Goal: Task Accomplishment & Management: Complete application form

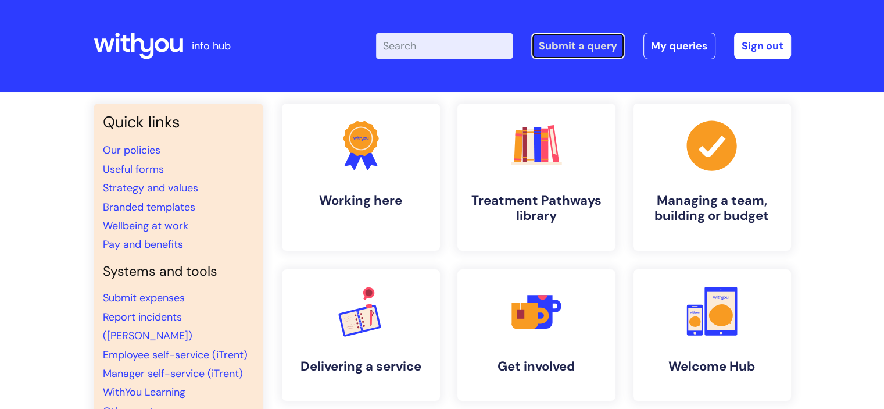
click at [585, 52] on link "Submit a query" at bounding box center [578, 46] width 94 height 27
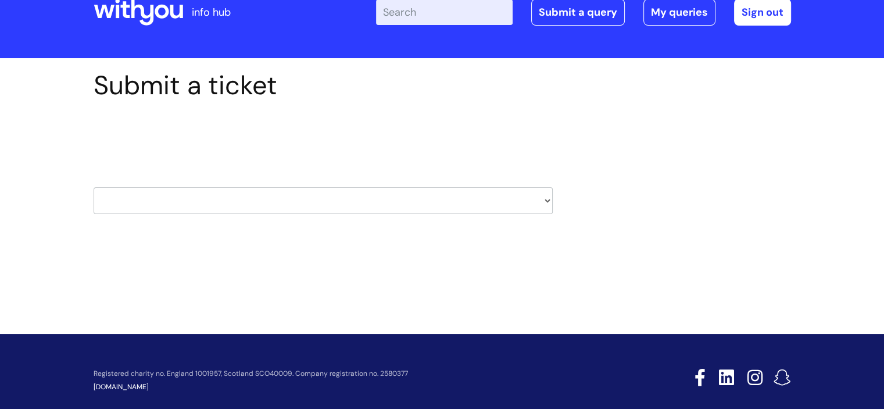
scroll to position [51, 0]
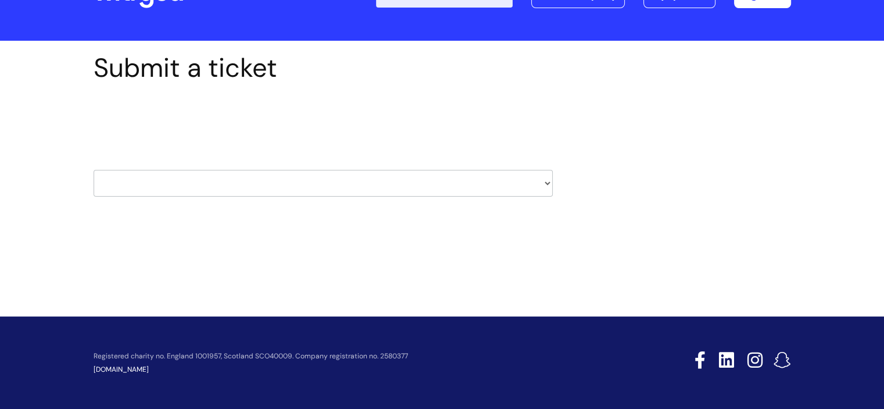
click at [414, 188] on select "HR / People IT and Support Clinical Drug Alerts Finance Accounts Data Support T…" at bounding box center [323, 183] width 459 height 27
select select "hr_/_people"
click at [94, 170] on select "HR / People IT and Support Clinical Drug Alerts Finance Accounts Data Support T…" at bounding box center [323, 183] width 459 height 27
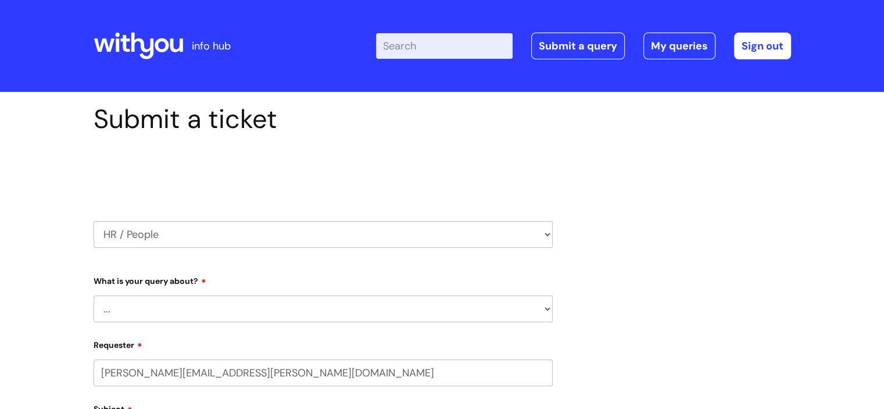
click at [296, 312] on select "... Absence Query Holiday Query Employee change request General HR Query iTrent…" at bounding box center [323, 308] width 459 height 27
click at [94, 295] on select "... Absence Query Holiday Query Employee change request General HR Query iTrent…" at bounding box center [323, 308] width 459 height 27
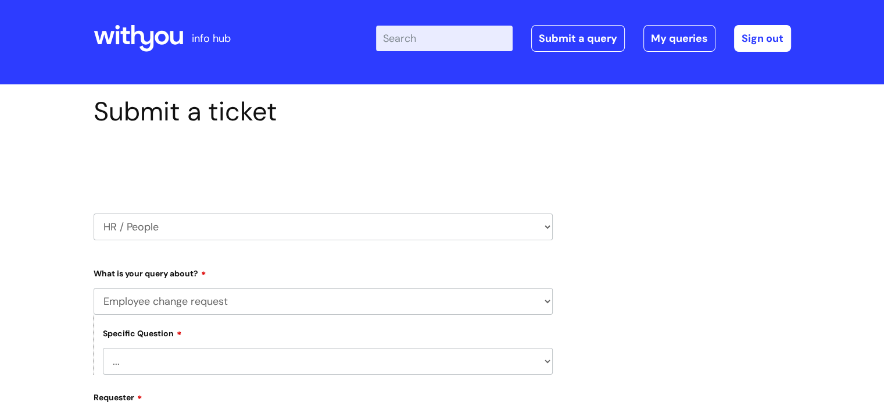
scroll to position [58, 0]
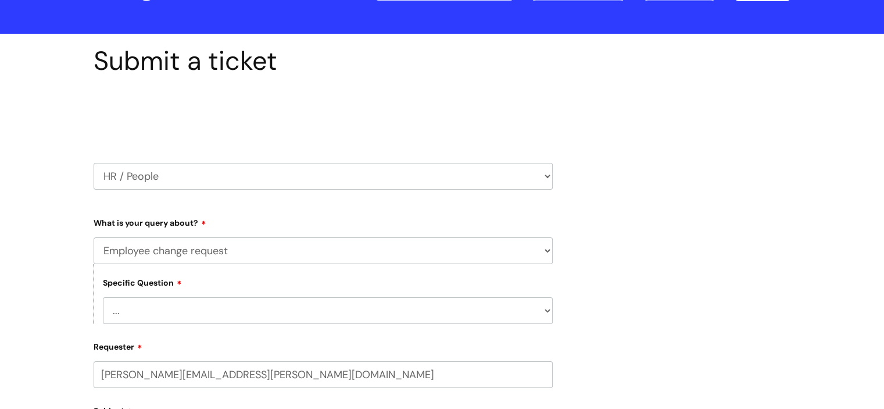
click at [232, 252] on select "... Absence Query Holiday Query Employee change request General HR Query iTrent…" at bounding box center [323, 250] width 459 height 27
click at [231, 313] on select "... General employee change query Chasing update on employee change form progre…" at bounding box center [328, 310] width 450 height 27
click at [244, 252] on select "... Absence Query Holiday Query Employee change request General HR Query iTrent…" at bounding box center [323, 250] width 459 height 27
select select "General HR Query"
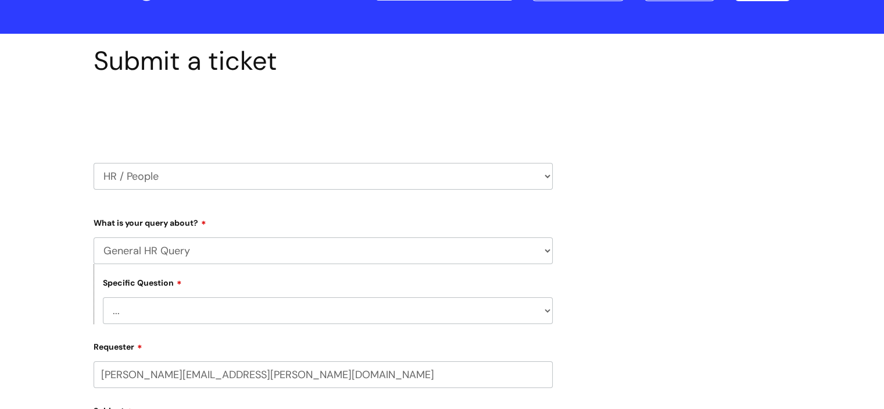
click at [94, 237] on select "... Absence Query Holiday Query Employee change request General HR Query iTrent…" at bounding box center [323, 250] width 459 height 27
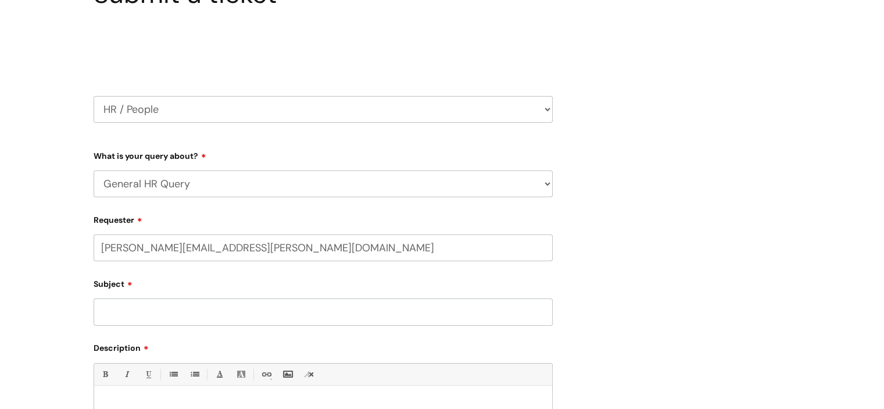
scroll to position [174, 0]
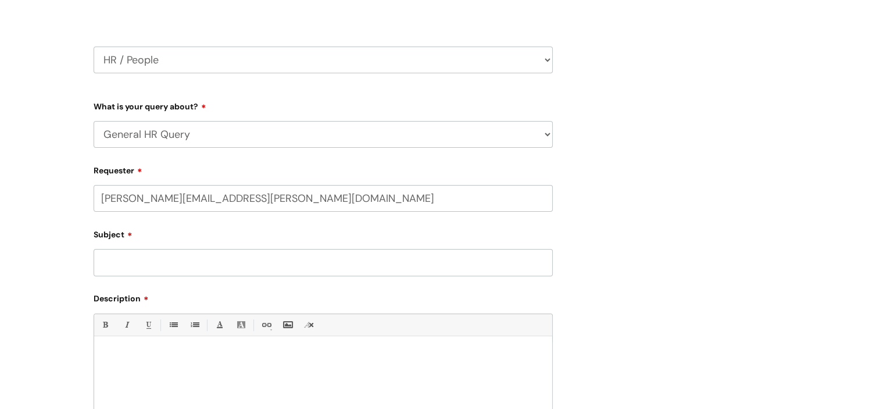
click at [209, 255] on input "Subject" at bounding box center [323, 262] width 459 height 27
type input "Change of line management"
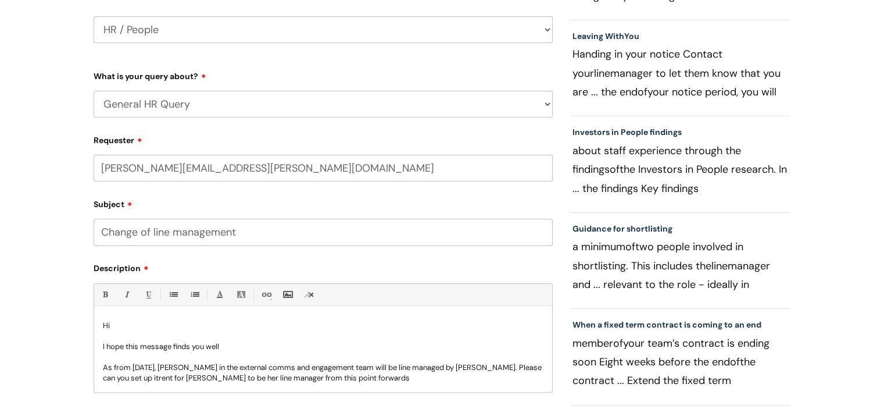
scroll to position [363, 0]
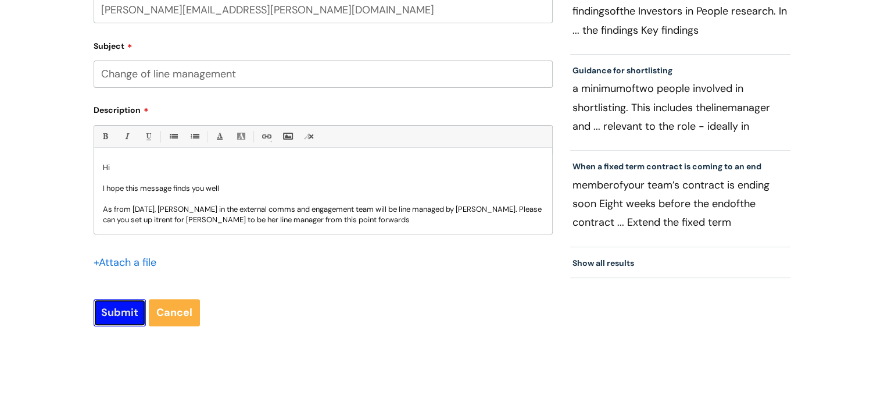
click at [102, 314] on input "Submit" at bounding box center [120, 312] width 52 height 27
type input "Please Wait..."
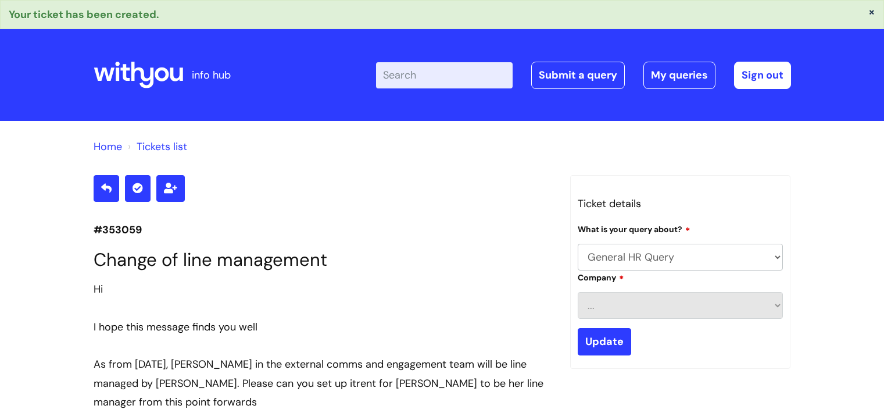
select select "General HR Query"
